Goal: Information Seeking & Learning: Learn about a topic

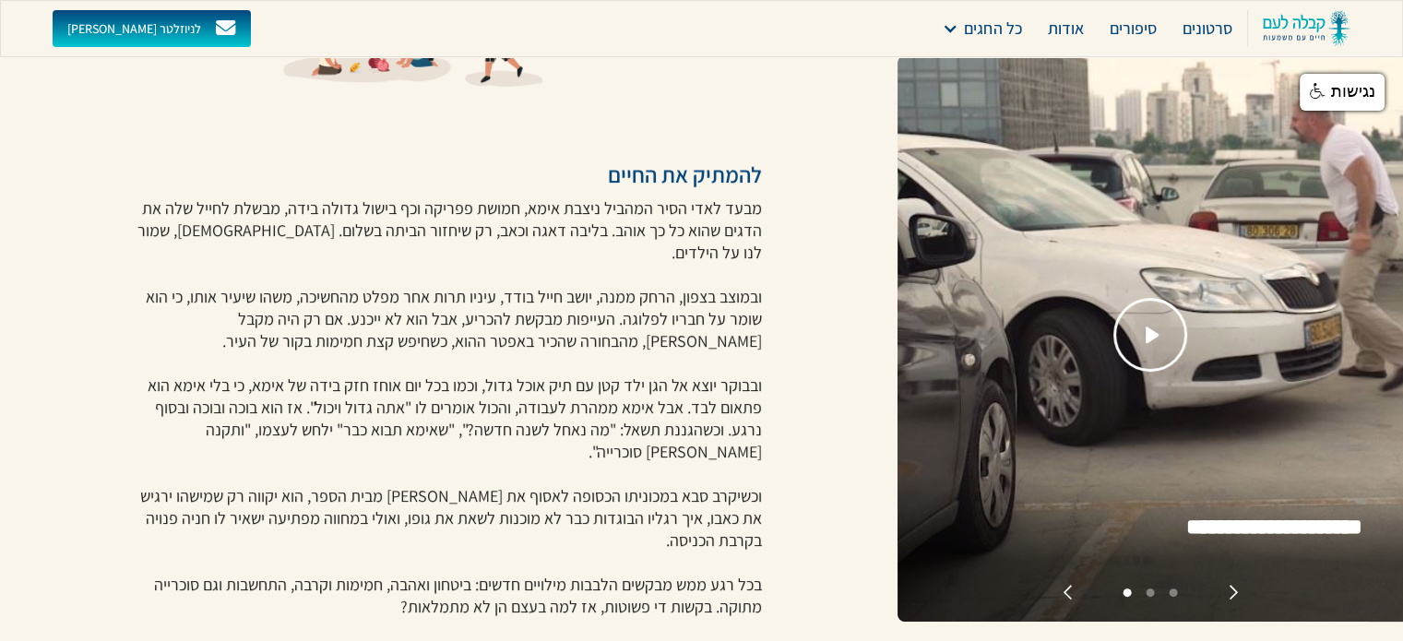
scroll to position [461, 0]
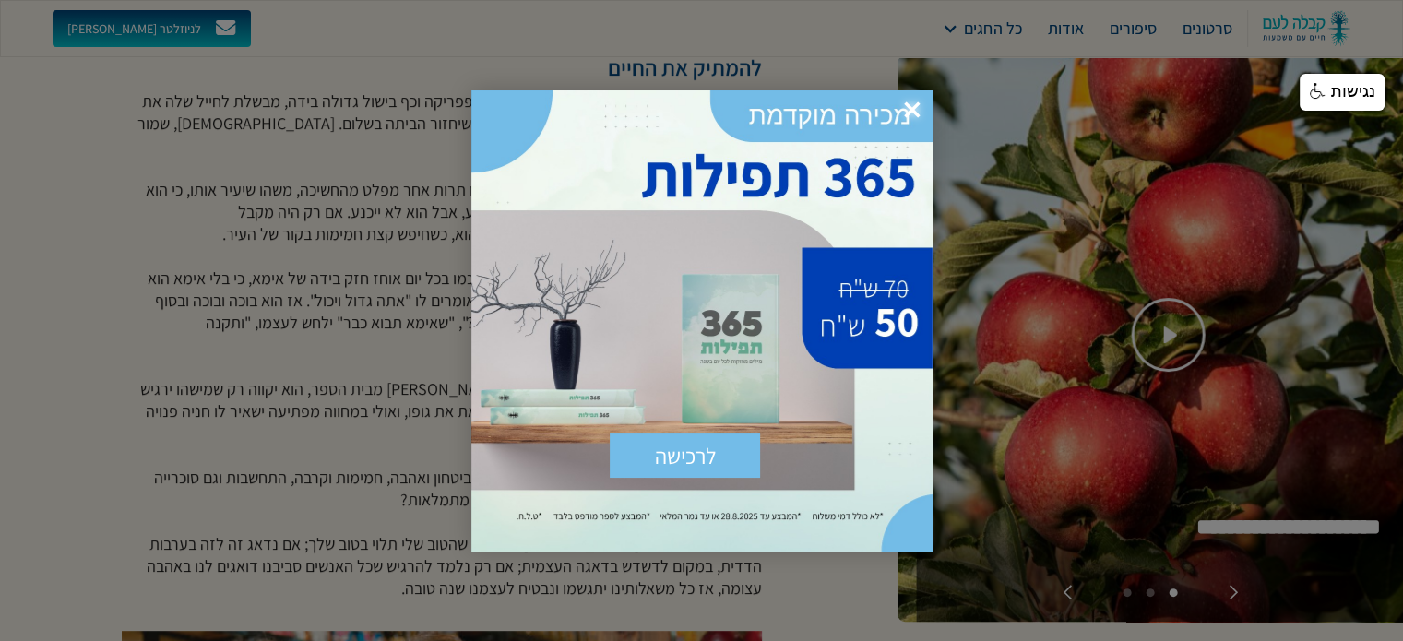
click at [912, 106] on span "×" at bounding box center [912, 110] width 41 height 41
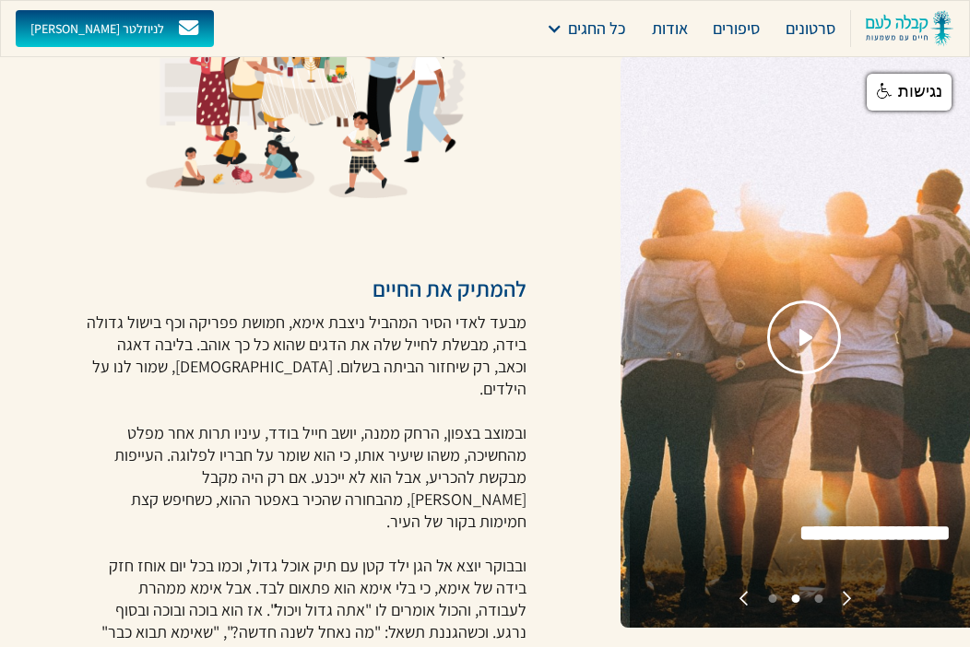
scroll to position [277, 0]
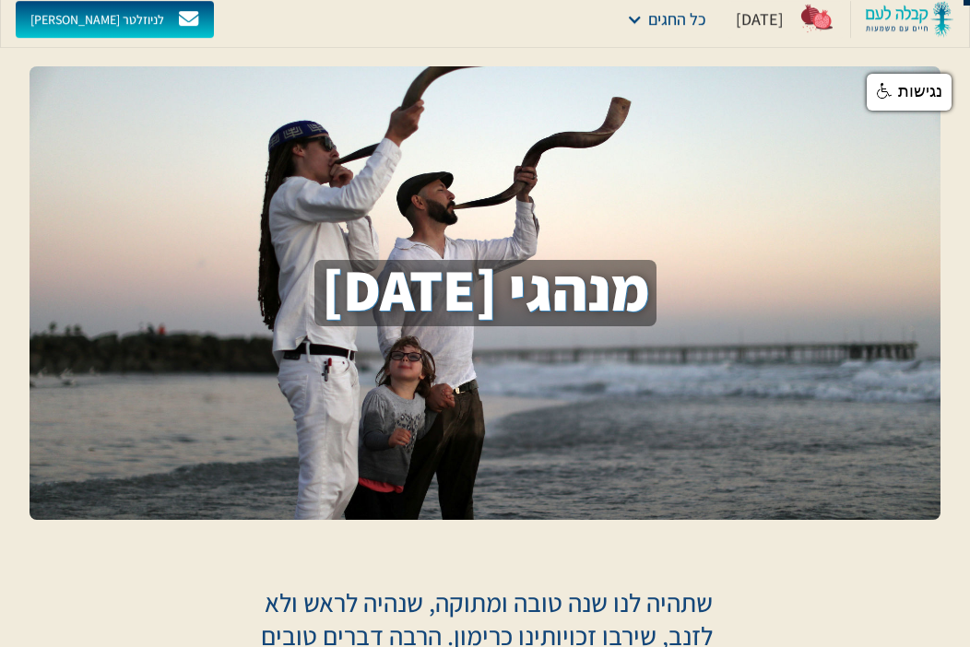
scroll to position [369, 0]
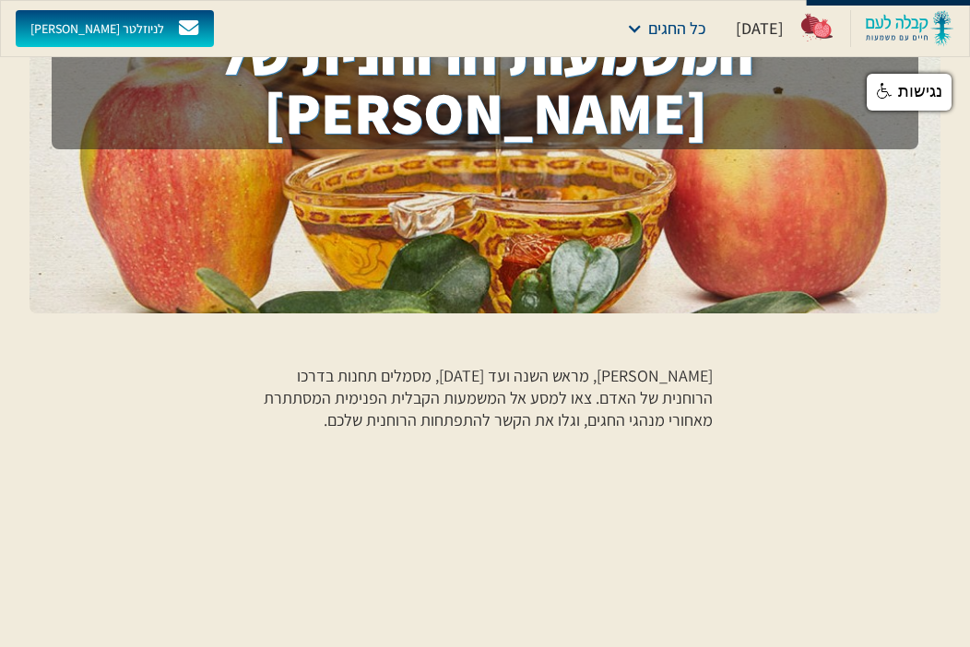
scroll to position [184, 0]
